Goal: Transaction & Acquisition: Purchase product/service

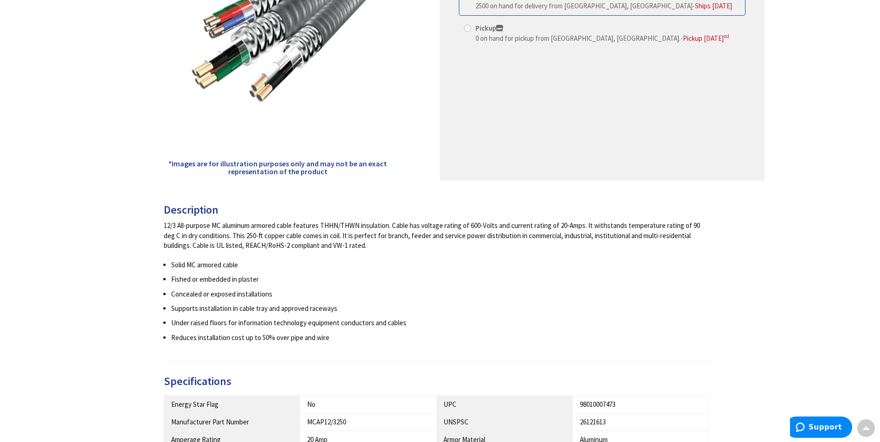
scroll to position [37, 0]
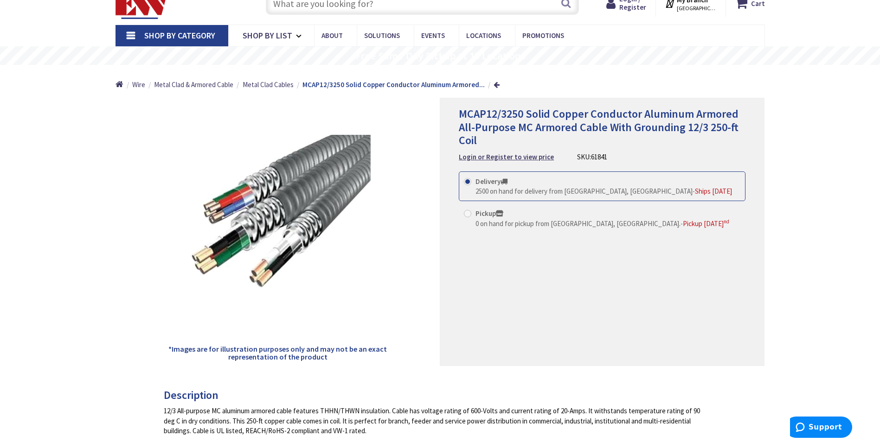
click at [695, 192] on span "Ships [DATE]" at bounding box center [713, 191] width 37 height 9
click at [472, 185] on input "Delivery 2500 on hand for delivery from Middletown, CT - Ships Today" at bounding box center [469, 182] width 6 height 6
click at [683, 224] on span "Pickup Thursday, October 2 nd" at bounding box center [706, 223] width 46 height 9
click at [472, 217] on input "Pickup 0 on hand for pickup from Stamford, CT. - Pickup Thursday, October 2 nd" at bounding box center [469, 214] width 6 height 6
radio input "true"
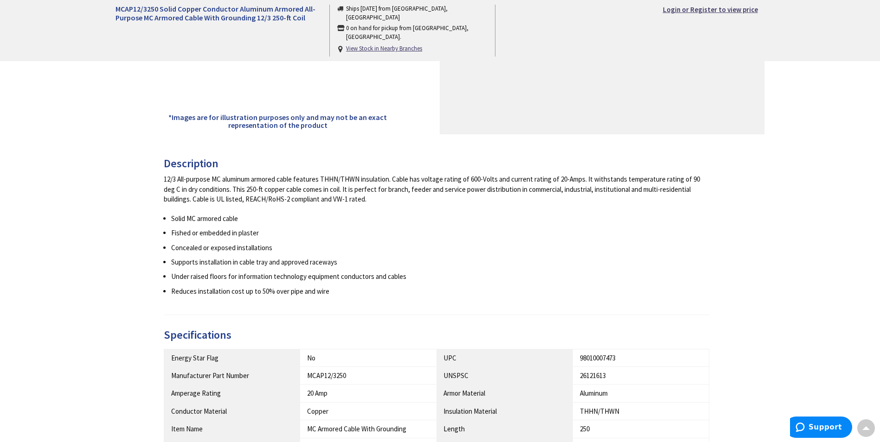
scroll to position [129, 0]
